Goal: Task Accomplishment & Management: Use online tool/utility

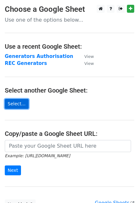
click at [19, 102] on link "Select..." at bounding box center [17, 104] width 24 height 10
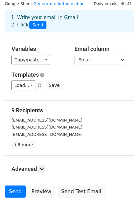
scroll to position [32, 0]
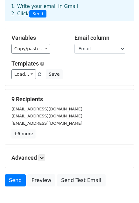
drag, startPoint x: 25, startPoint y: 132, endPoint x: 33, endPoint y: 132, distance: 7.6
click at [25, 132] on link "+6 more" at bounding box center [23, 134] width 24 height 8
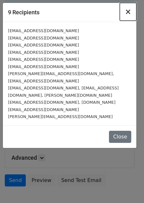
click at [128, 12] on span "×" at bounding box center [128, 11] width 6 height 9
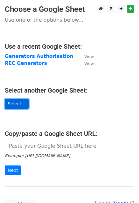
click at [17, 101] on link "Select..." at bounding box center [17, 104] width 24 height 10
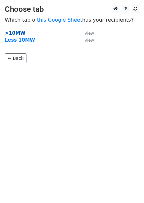
click at [18, 34] on strong ">10MW" at bounding box center [15, 33] width 21 height 6
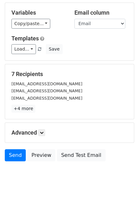
scroll to position [64, 0]
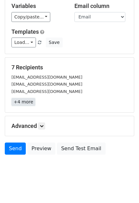
click at [29, 103] on link "+4 more" at bounding box center [23, 102] width 24 height 8
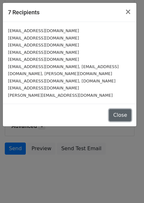
click at [117, 109] on button "Close" at bounding box center [120, 115] width 22 height 12
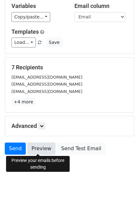
click at [38, 147] on link "Preview" at bounding box center [41, 148] width 28 height 12
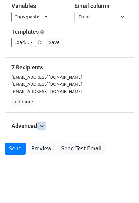
click at [43, 126] on icon at bounding box center [42, 126] width 4 height 4
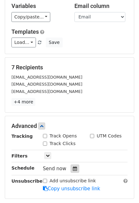
click at [73, 166] on div at bounding box center [75, 168] width 9 height 8
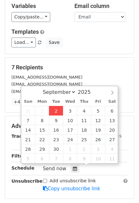
type input "2025-09-02 12:26"
type input "26"
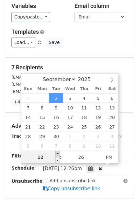
type input "2025-09-02 13:26"
type input "01"
click at [56, 153] on span at bounding box center [57, 154] width 4 height 6
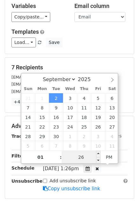
click at [83, 156] on input "26" at bounding box center [81, 157] width 39 height 13
type input "05"
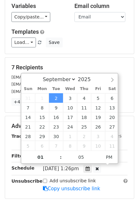
type input "2025-09-02 13:05"
click at [115, 170] on div "Tue, Sep 2, 1:26pm 2025-09-02 13:05" at bounding box center [80, 168] width 75 height 9
click at [19, 193] on div "Advanced Tracking Track Opens UTM Codes Track Clicks Filters Only include sprea…" at bounding box center [69, 157] width 129 height 82
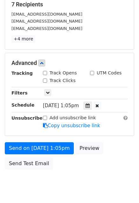
scroll to position [127, 0]
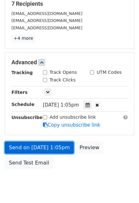
click at [33, 143] on link "Send on Sep 2 at 1:05pm" at bounding box center [39, 148] width 69 height 12
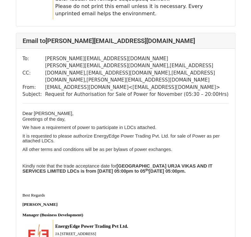
scroll to position [2492, 0]
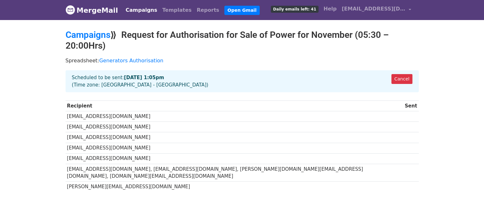
drag, startPoint x: 24, startPoint y: 65, endPoint x: 76, endPoint y: 9, distance: 76.1
click at [25, 64] on body "MergeMail Campaigns Templates Reports Open Gmail Daily emails left: 41 Help [EM…" at bounding box center [242, 111] width 484 height 222
